Goal: Task Accomplishment & Management: Use online tool/utility

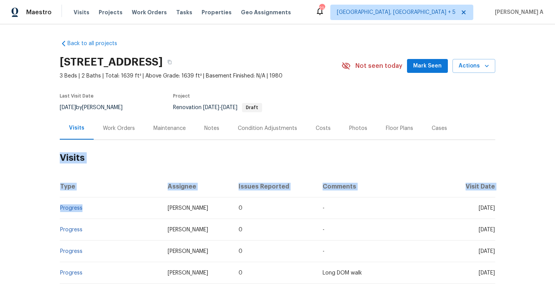
drag, startPoint x: 87, startPoint y: 208, endPoint x: 59, endPoint y: 207, distance: 28.2
click at [60, 207] on td "Progress" at bounding box center [111, 208] width 102 height 22
click at [86, 213] on td "Progress" at bounding box center [111, 208] width 102 height 22
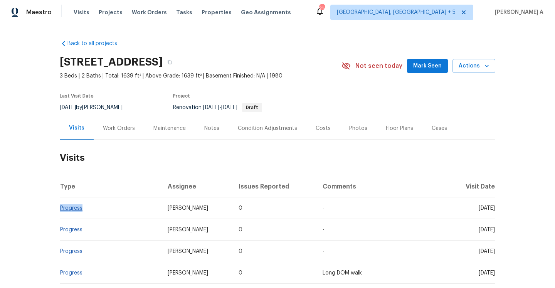
drag, startPoint x: 85, startPoint y: 211, endPoint x: 60, endPoint y: 208, distance: 25.9
click at [60, 208] on td "Progress" at bounding box center [111, 208] width 102 height 22
copy link "Progress"
click at [132, 136] on div "Work Orders" at bounding box center [119, 128] width 50 height 23
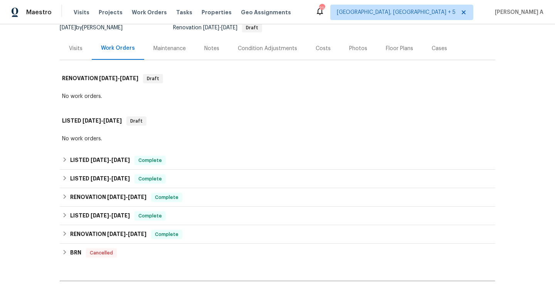
scroll to position [93, 0]
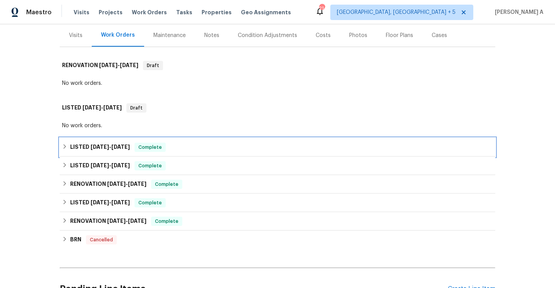
click at [137, 141] on div "LISTED 7/6/25 - 8/21/25 Complete" at bounding box center [277, 147] width 435 height 18
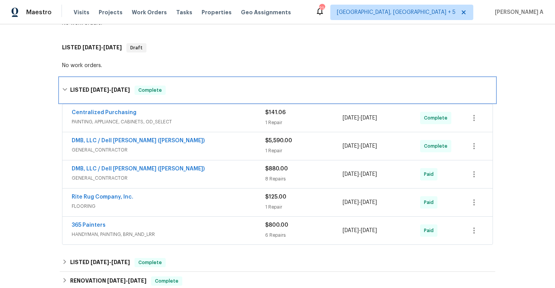
scroll to position [204, 0]
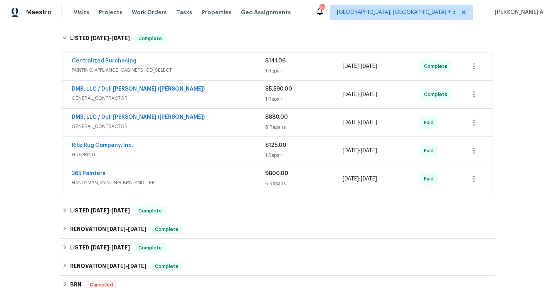
click at [155, 99] on span "GENERAL_CONTRACTOR" at bounding box center [168, 98] width 193 height 8
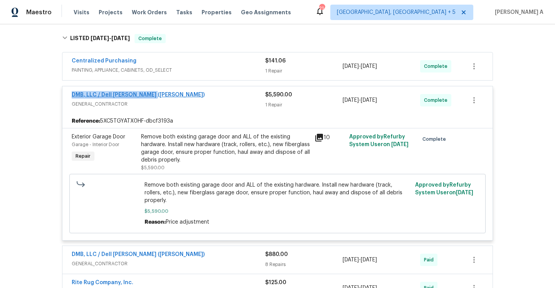
drag, startPoint x: 153, startPoint y: 95, endPoint x: 72, endPoint y: 93, distance: 80.9
click at [72, 93] on div "DMB, LLC / Dell Bryson (Heise)" at bounding box center [168, 95] width 193 height 9
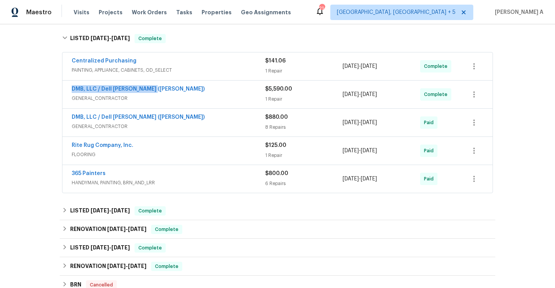
copy link "DMB, LLC / Dell Bryson (Heise)"
click at [189, 101] on span "GENERAL_CONTRACTOR" at bounding box center [168, 98] width 193 height 8
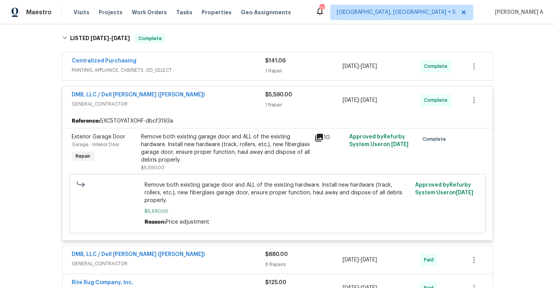
click at [174, 97] on div "DMB, LLC / Dell Bryson (Heise)" at bounding box center [168, 95] width 193 height 9
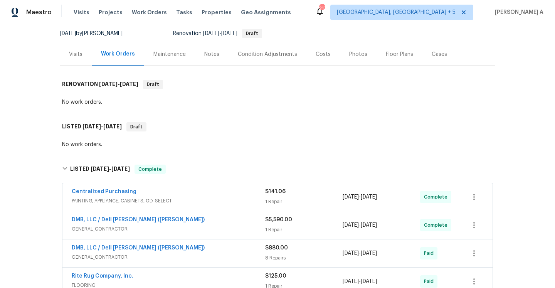
scroll to position [71, 0]
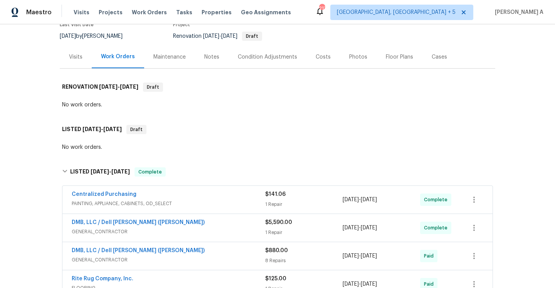
click at [85, 64] on div "Visits" at bounding box center [76, 56] width 32 height 23
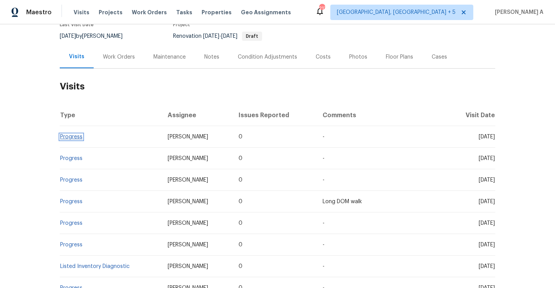
click at [78, 137] on link "Progress" at bounding box center [71, 136] width 22 height 5
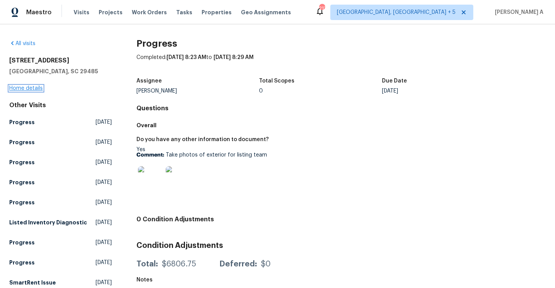
click at [35, 89] on link "Home details" at bounding box center [26, 87] width 34 height 5
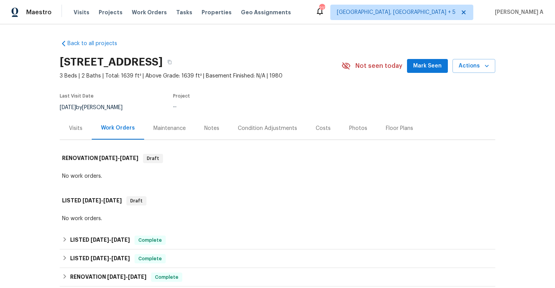
click at [71, 117] on div "Visits" at bounding box center [76, 128] width 32 height 23
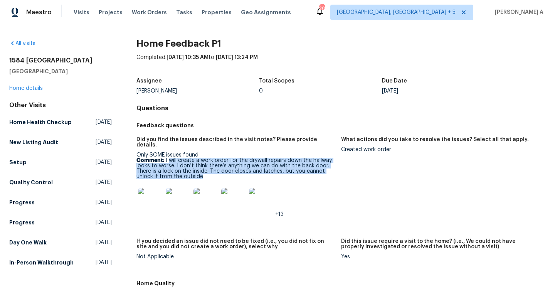
drag, startPoint x: 169, startPoint y: 156, endPoint x: 207, endPoint y: 171, distance: 40.9
click at [207, 171] on p "Comment: I will create a work order for the drywall repairs down the hallway lo…" at bounding box center [235, 168] width 198 height 22
copy p "will create a work order for the drywall repairs down the hallway looks to wors…"
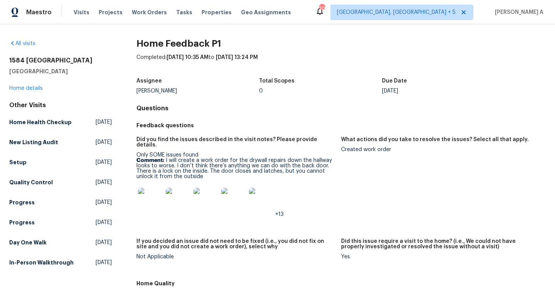
click at [32, 91] on div "1584 Shady Grove Church Rd Winston Salem, NC 27107 Home details" at bounding box center [60, 74] width 102 height 35
click at [32, 88] on link "Home details" at bounding box center [26, 87] width 34 height 5
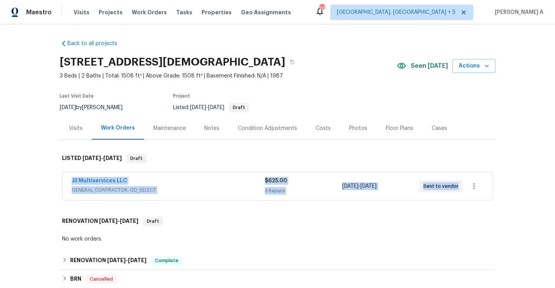
drag, startPoint x: 64, startPoint y: 180, endPoint x: 399, endPoint y: 170, distance: 335.2
click at [456, 183] on div "Jil Multiservices LLC GENERAL_CONTRACTOR, OD_SELECT $625.00 3 Repairs 9/2/2025 …" at bounding box center [277, 186] width 430 height 28
copy div "Jil Multiservices LLC GENERAL_CONTRACTOR, OD_SELECT $625.00 3 Repairs 9/2/2025 …"
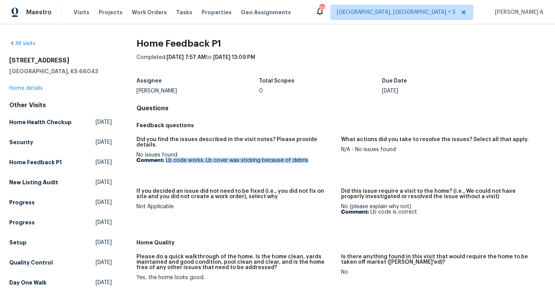
drag, startPoint x: 166, startPoint y: 155, endPoint x: 315, endPoint y: 156, distance: 149.0
click at [315, 157] on p "Comment: Lb code works. Lb cover was sticking because of debris" at bounding box center [235, 159] width 198 height 5
copy p "Lb code works. Lb cover was sticking because of debris"
drag, startPoint x: 356, startPoint y: 148, endPoint x: 412, endPoint y: 148, distance: 55.5
click at [412, 148] on div "N/A - No issues found" at bounding box center [440, 149] width 198 height 5
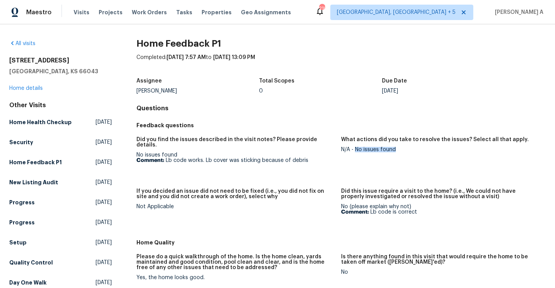
copy div "No issues found"
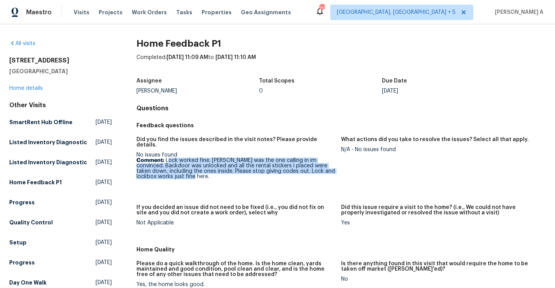
drag, startPoint x: 169, startPoint y: 155, endPoint x: 195, endPoint y: 170, distance: 30.5
click at [195, 170] on p "Comment: Lock worked fine. Scammer was the one calling in im convinced. Backdoo…" at bounding box center [235, 168] width 198 height 22
copy p "ock worked fine. Scammer was the one calling in im convinced. Backdoor was unlo…"
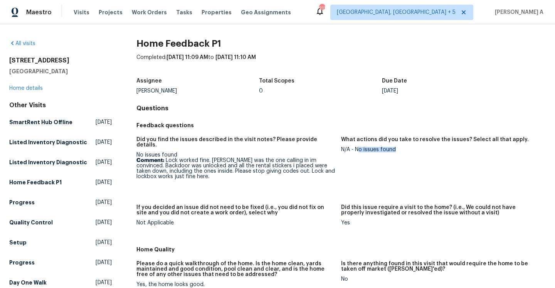
drag, startPoint x: 359, startPoint y: 148, endPoint x: 400, endPoint y: 149, distance: 40.8
click at [400, 148] on div "N/A - No issues found" at bounding box center [440, 149] width 198 height 5
copy div "o issues found"
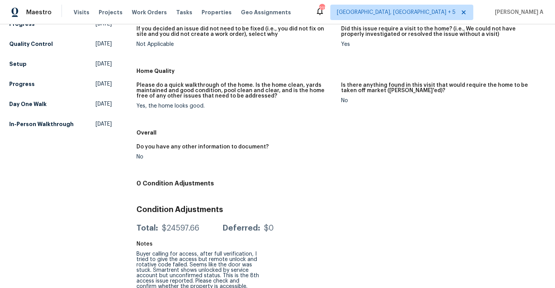
scroll to position [179, 0]
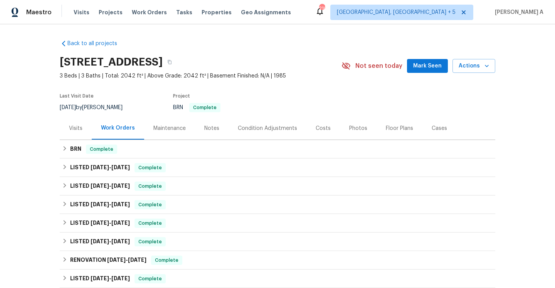
scroll to position [17, 0]
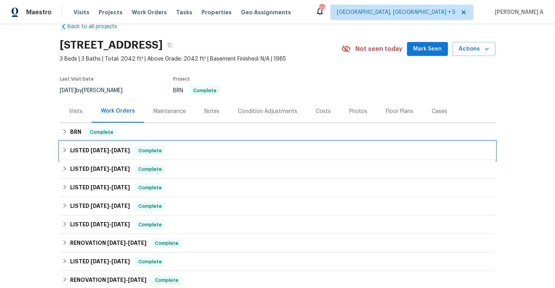
click at [140, 149] on span "Complete" at bounding box center [150, 151] width 30 height 8
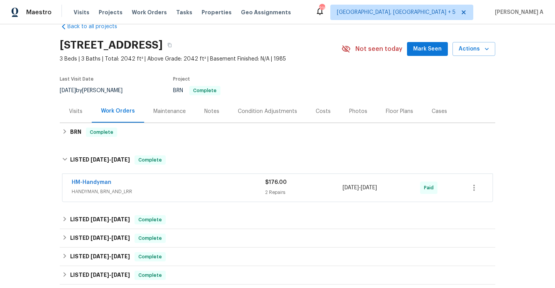
click at [160, 183] on div "HM-Handyman" at bounding box center [168, 182] width 193 height 9
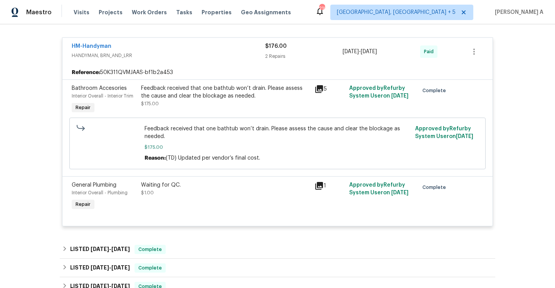
scroll to position [133, 0]
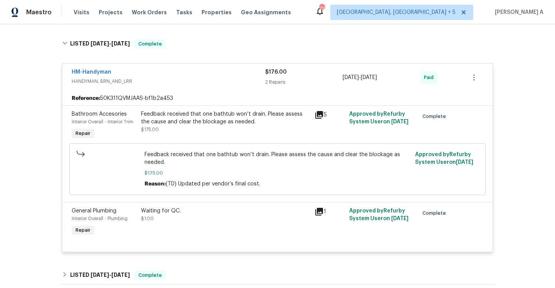
click at [200, 81] on span "HANDYMAN, BRN_AND_LRR" at bounding box center [168, 81] width 193 height 8
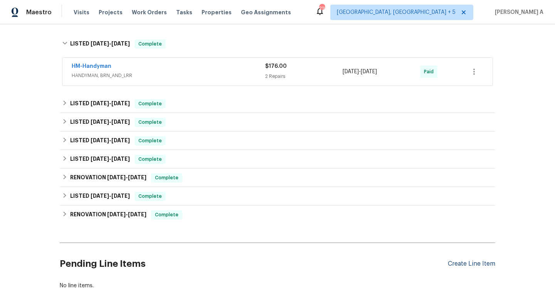
click at [492, 263] on div "Create Line Item" at bounding box center [470, 263] width 47 height 7
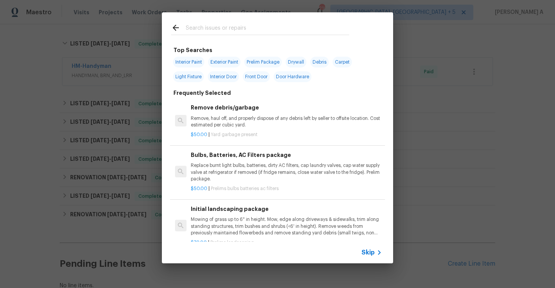
click at [378, 251] on icon at bounding box center [378, 252] width 9 height 9
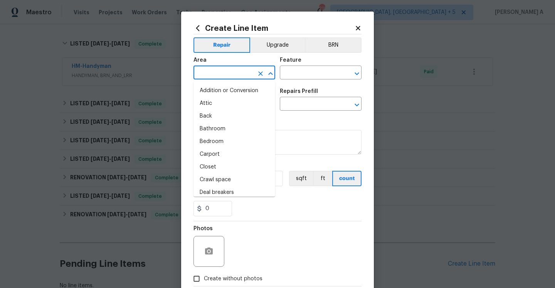
click at [243, 79] on input "text" at bounding box center [223, 73] width 60 height 12
type input "e"
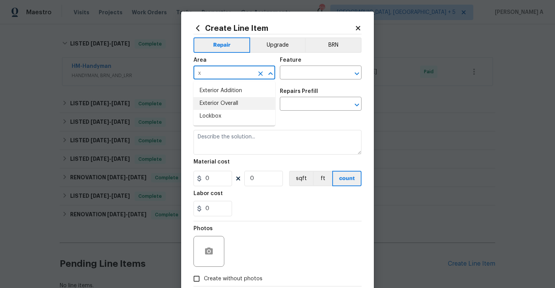
click at [245, 98] on li "Exterior Overall" at bounding box center [234, 103] width 82 height 13
type input "Exterior Overall"
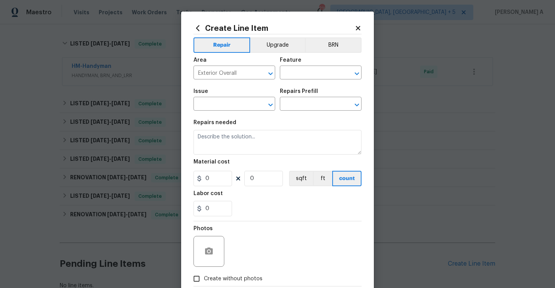
click at [298, 66] on div "Feature" at bounding box center [321, 62] width 82 height 10
click at [297, 72] on input "text" at bounding box center [310, 73] width 60 height 12
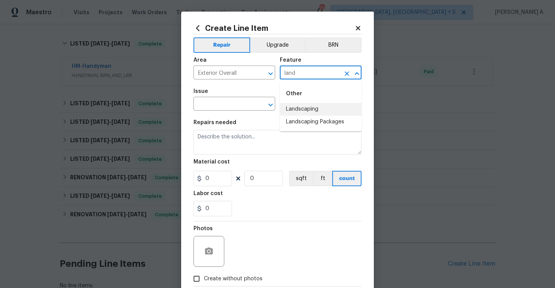
click at [309, 103] on li "Landscaping" at bounding box center [321, 109] width 82 height 13
type input "Landscaping"
click at [229, 102] on input "text" at bounding box center [223, 105] width 60 height 12
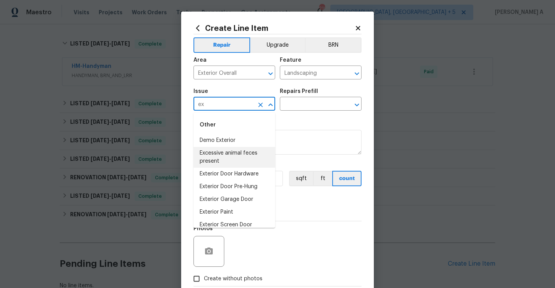
scroll to position [57, 0]
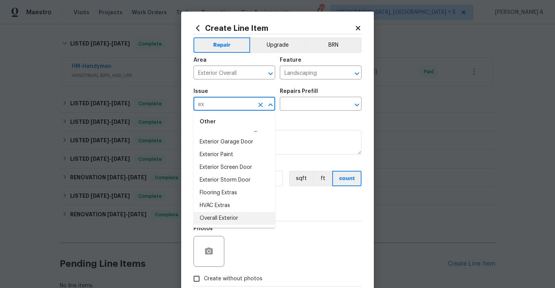
click at [254, 218] on li "Overall Exterior" at bounding box center [234, 218] width 82 height 13
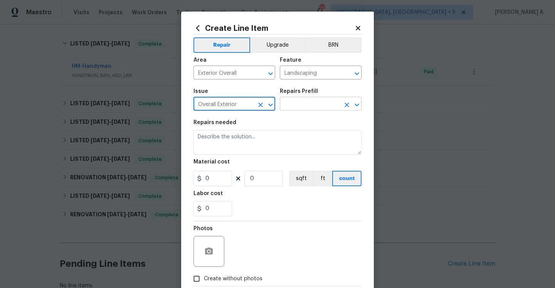
type input "Overall Exterior"
click at [299, 105] on input "text" at bounding box center [310, 105] width 60 height 12
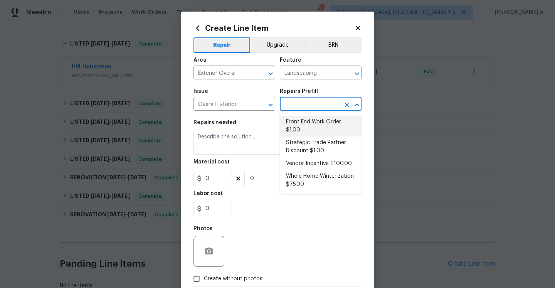
click at [303, 123] on li "Front End Work Order $1.00" at bounding box center [321, 126] width 82 height 21
type input "Front End Work Order $1.00"
type textarea "Placeholder line item for the creation of front end work orders."
type input "1"
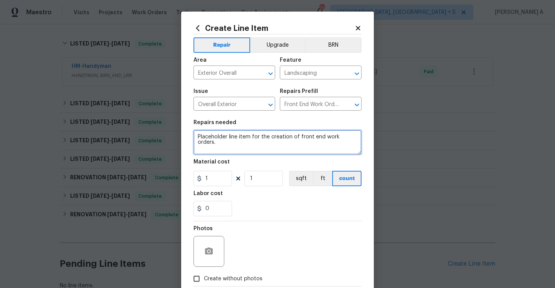
click at [297, 146] on textarea "Placeholder line item for the creation of front end work orders." at bounding box center [277, 142] width 168 height 25
paste textarea "overgrowth and the bushes need some cut toowe"
click at [0, 0] on qb-div "Replace with utting too." at bounding box center [0, 0] width 0 height 0
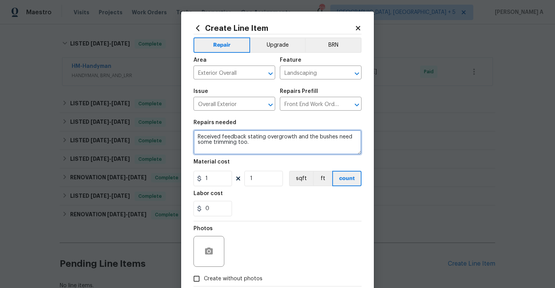
click at [255, 143] on textarea "Received feedback stating overgrowth and the bushes need some trimming too." at bounding box center [277, 142] width 168 height 25
click at [241, 149] on textarea "Received feedback stating overgrowth and the bushes need some trimming too. Ple…" at bounding box center [277, 142] width 168 height 25
type textarea "Received feedback stating overgrowth and the bushes need some trimming too. Ple…"
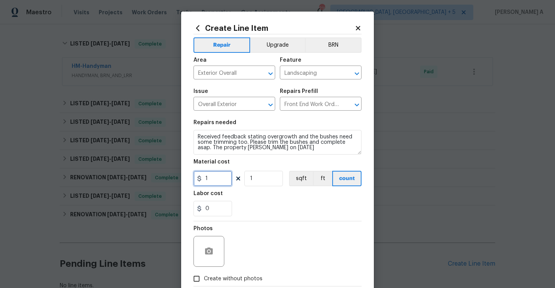
click at [219, 177] on input "1" at bounding box center [212, 178] width 39 height 15
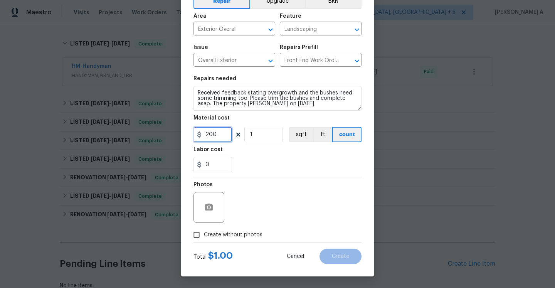
type input "200"
click at [226, 235] on span "Create without photos" at bounding box center [233, 235] width 59 height 8
click at [204, 235] on input "Create without photos" at bounding box center [196, 234] width 15 height 15
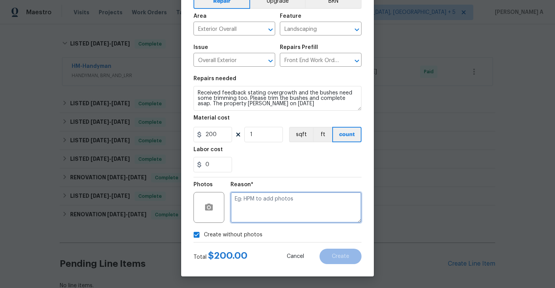
click at [246, 212] on textarea at bounding box center [295, 207] width 131 height 31
click at [228, 240] on label "Create without photos" at bounding box center [225, 234] width 73 height 15
click at [204, 240] on input "Create without photos" at bounding box center [196, 234] width 15 height 15
checkbox input "false"
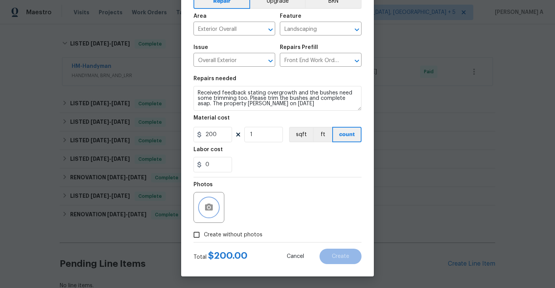
click at [213, 199] on button "button" at bounding box center [208, 207] width 18 height 18
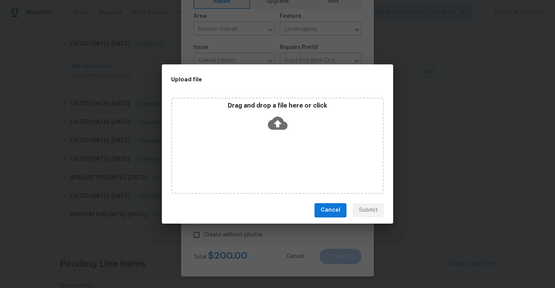
click at [275, 125] on icon at bounding box center [278, 123] width 20 height 20
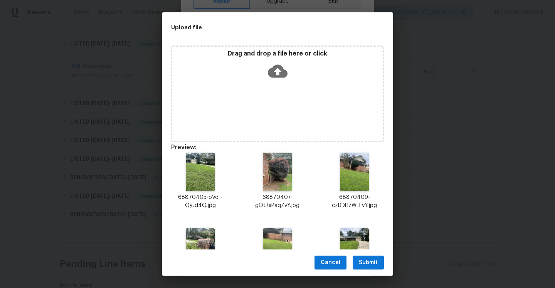
click at [366, 262] on span "Submit" at bounding box center [368, 263] width 19 height 10
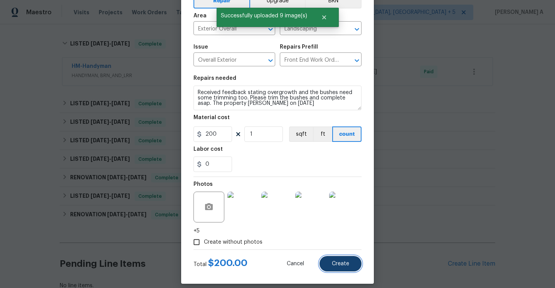
click at [349, 260] on button "Create" at bounding box center [340, 263] width 42 height 15
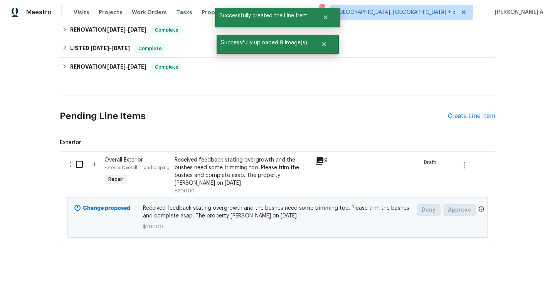
scroll to position [290, 0]
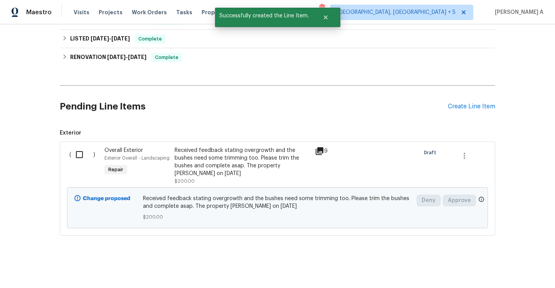
click at [80, 155] on input "checkbox" at bounding box center [82, 154] width 22 height 16
checkbox input "true"
click at [504, 262] on button "Create Work Order" at bounding box center [511, 268] width 64 height 14
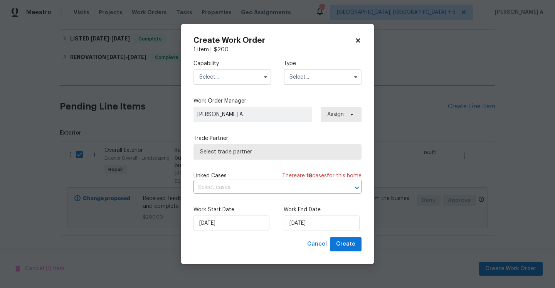
click at [241, 75] on input "text" at bounding box center [232, 76] width 78 height 15
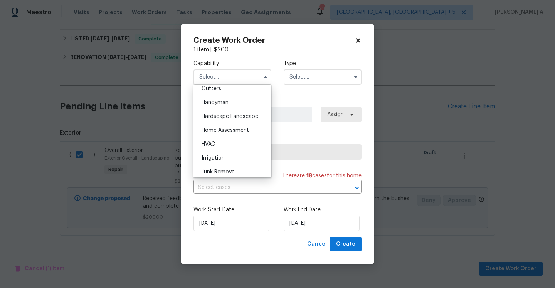
scroll to position [417, 0]
click at [236, 116] on span "Hardscape Landscape" at bounding box center [229, 114] width 57 height 5
type input "Hardscape Landscape"
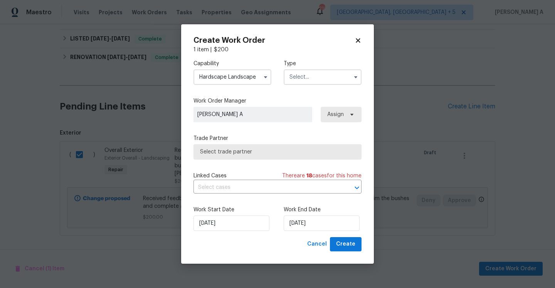
click at [307, 76] on input "text" at bounding box center [322, 76] width 78 height 15
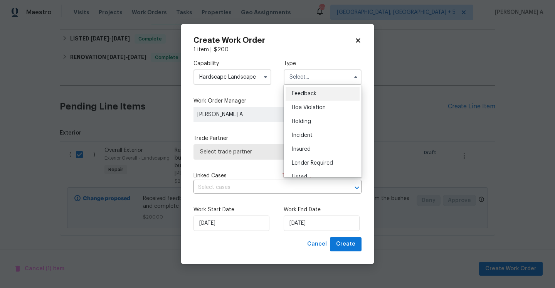
click at [307, 89] on div "Feedback" at bounding box center [322, 94] width 74 height 14
type input "Feedback"
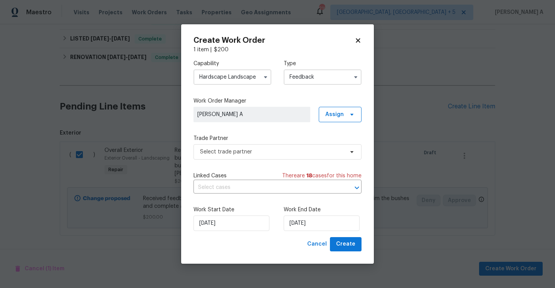
click at [272, 142] on div "Trade Partner Select trade partner" at bounding box center [277, 146] width 168 height 25
click at [272, 148] on span "Select trade partner" at bounding box center [272, 152] width 144 height 8
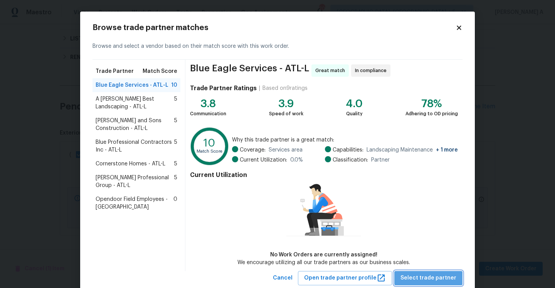
click at [439, 281] on span "Select trade partner" at bounding box center [428, 278] width 56 height 10
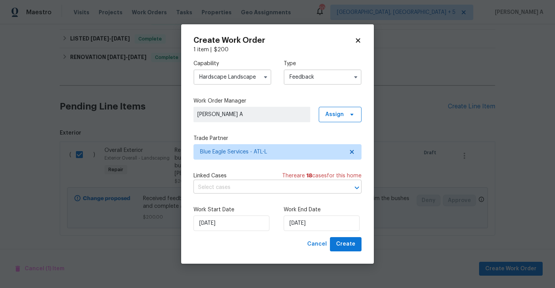
click at [292, 187] on input "text" at bounding box center [266, 187] width 146 height 12
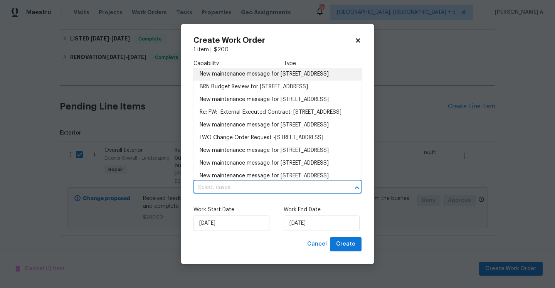
click at [263, 80] on li "New maintenance message for [STREET_ADDRESS]" at bounding box center [277, 74] width 168 height 13
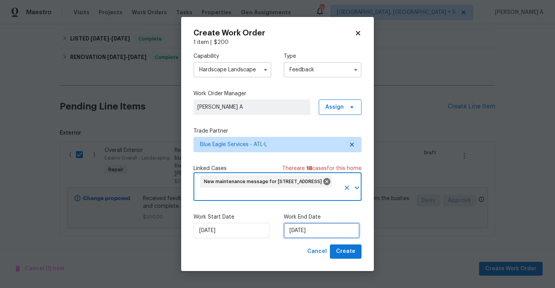
click at [308, 232] on input "[DATE]" at bounding box center [321, 230] width 76 height 15
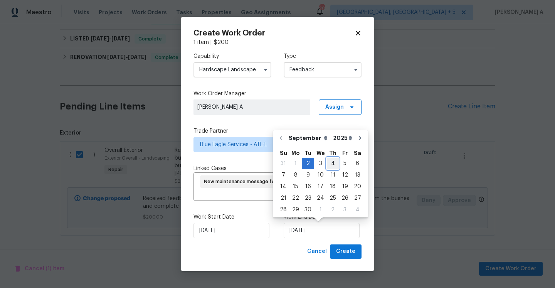
click at [327, 166] on div "4" at bounding box center [333, 163] width 12 height 11
type input "[DATE]"
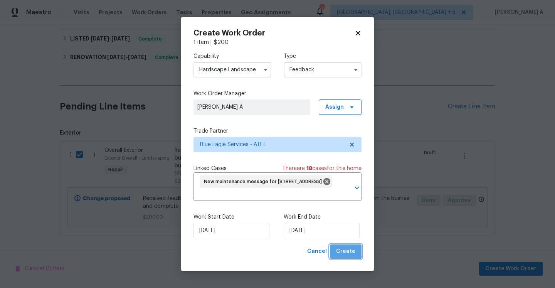
click at [337, 245] on button "Create" at bounding box center [346, 251] width 32 height 14
checkbox input "false"
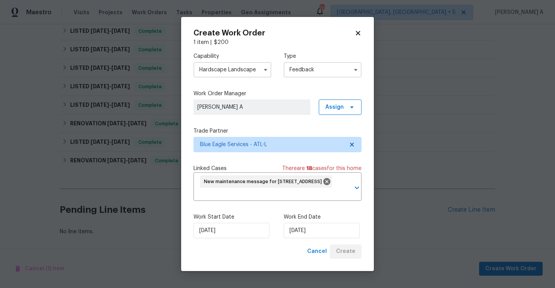
scroll to position [205, 0]
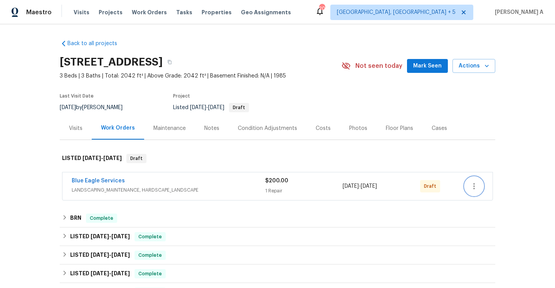
click at [472, 182] on icon "button" at bounding box center [473, 185] width 9 height 9
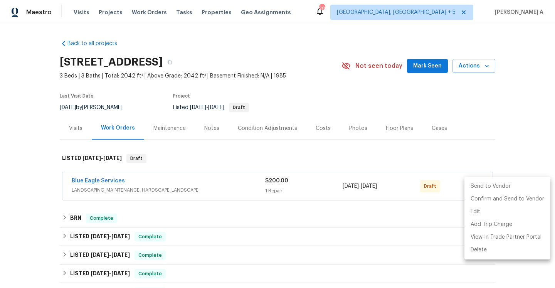
click at [472, 183] on li "Send to Vendor" at bounding box center [507, 186] width 86 height 13
click at [381, 165] on div at bounding box center [277, 144] width 555 height 288
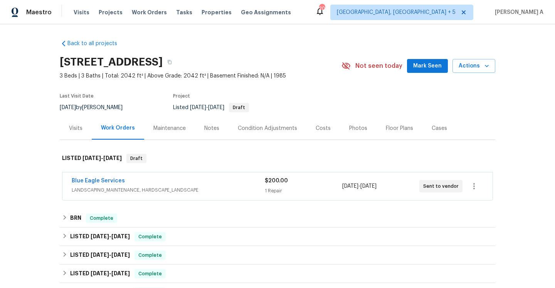
click at [52, 183] on div "Back to all projects 5926 Brassie Ridge Ln, Ellenwood, GA 30294 3 Beds | 3 Bath…" at bounding box center [277, 155] width 555 height 263
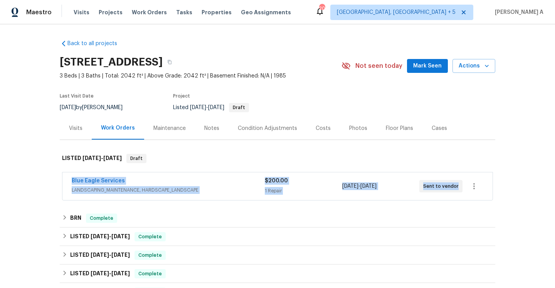
drag, startPoint x: 68, startPoint y: 181, endPoint x: 456, endPoint y: 186, distance: 388.6
click at [456, 186] on div "Blue Eagle Services LANDSCAPING_MAINTENANCE, HARDSCAPE_LANDSCAPE $200.00 1 Repa…" at bounding box center [277, 186] width 430 height 28
copy div "Blue Eagle Services LANDSCAPING_MAINTENANCE, HARDSCAPE_LANDSCAPE $200.00 1 Repa…"
